Goal: Use online tool/utility: Utilize a website feature to perform a specific function

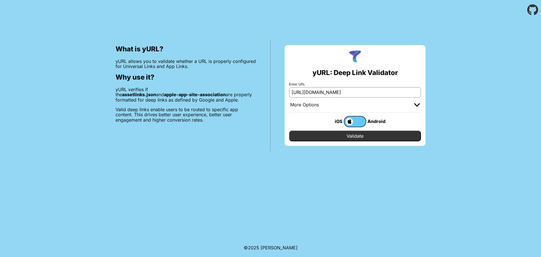
scroll to position [0, 55]
type input "[URL][DOMAIN_NAME]"
click at [355, 132] on input "Validate" at bounding box center [355, 135] width 132 height 11
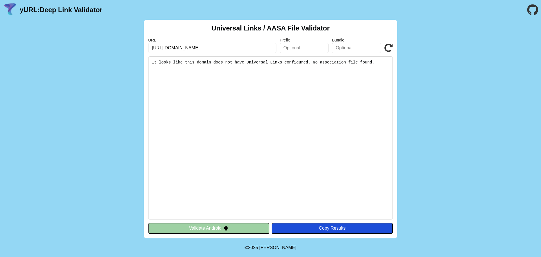
click at [252, 226] on button "Validate Android" at bounding box center [208, 228] width 121 height 11
